Goal: Transaction & Acquisition: Purchase product/service

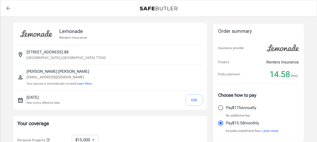
select select "15000"
select select "500"
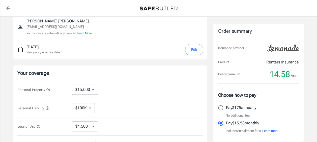
scroll to position [76, 0]
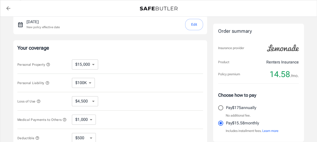
click at [94, 65] on select "$10,000 $15,000 $20,000 $25,000 $30,000 $40,000 $50,000 $100K $150K $200K $250K" at bounding box center [85, 64] width 26 height 10
select select "10000"
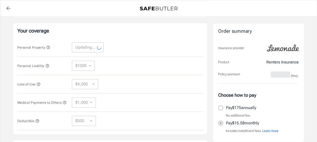
scroll to position [101, 0]
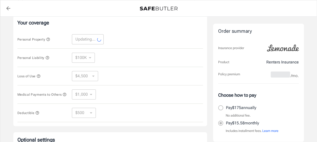
select select "10000"
select select "3000"
click at [89, 57] on select "$100K $200K $300K $400K $500K" at bounding box center [83, 58] width 23 height 10
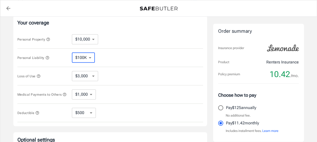
select select "300000"
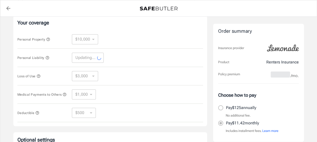
select select "300000"
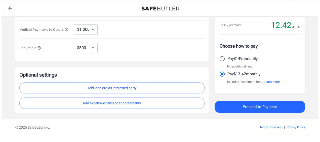
scroll to position [178, 0]
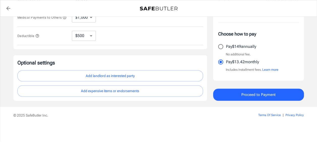
click at [259, 93] on span "Proceed to Payment" at bounding box center [258, 94] width 34 height 7
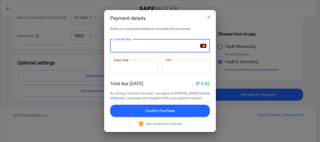
click at [211, 56] on div "Enter your payment details to complete the purchase. Card Number Card Number ​ …" at bounding box center [160, 79] width 112 height 106
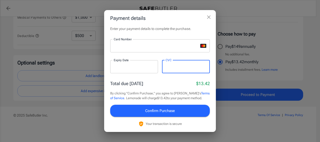
click at [189, 55] on p "​" at bounding box center [160, 55] width 93 height 5
click at [159, 112] on span "Confirm Purchase" at bounding box center [160, 111] width 30 height 7
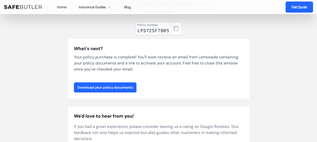
scroll to position [50, 0]
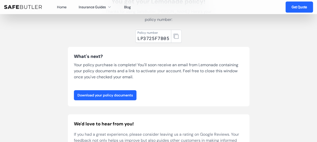
click at [115, 96] on link "Download your policy documents" at bounding box center [105, 95] width 62 height 10
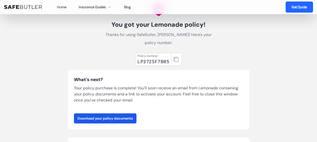
scroll to position [25, 0]
